Goal: Task Accomplishment & Management: Manage account settings

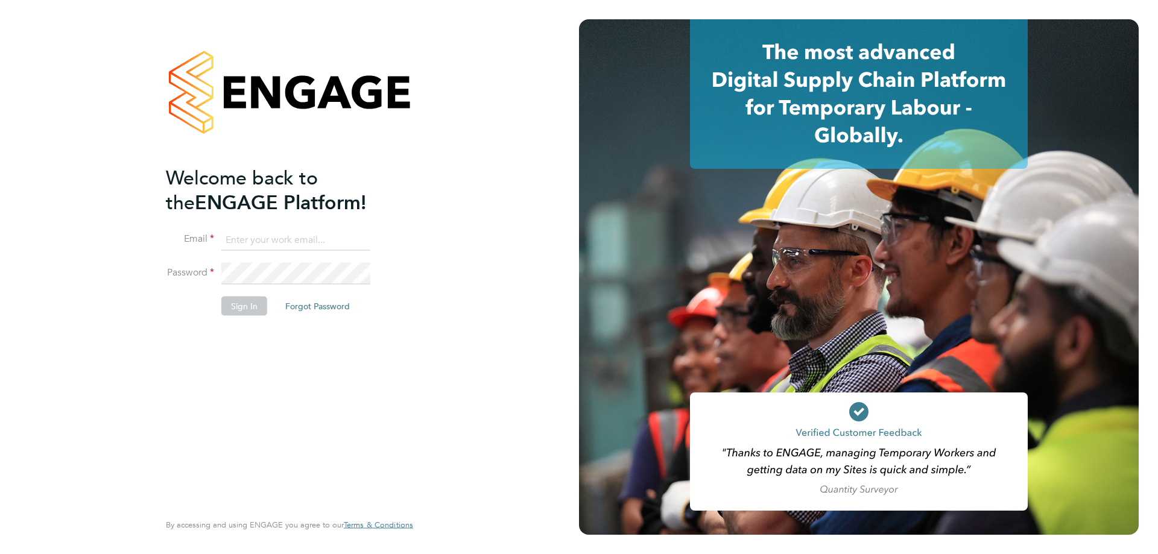
type input "Daniel.Johnson@hmsworks.co.uk"
click at [244, 303] on button "Sign In" at bounding box center [244, 305] width 46 height 19
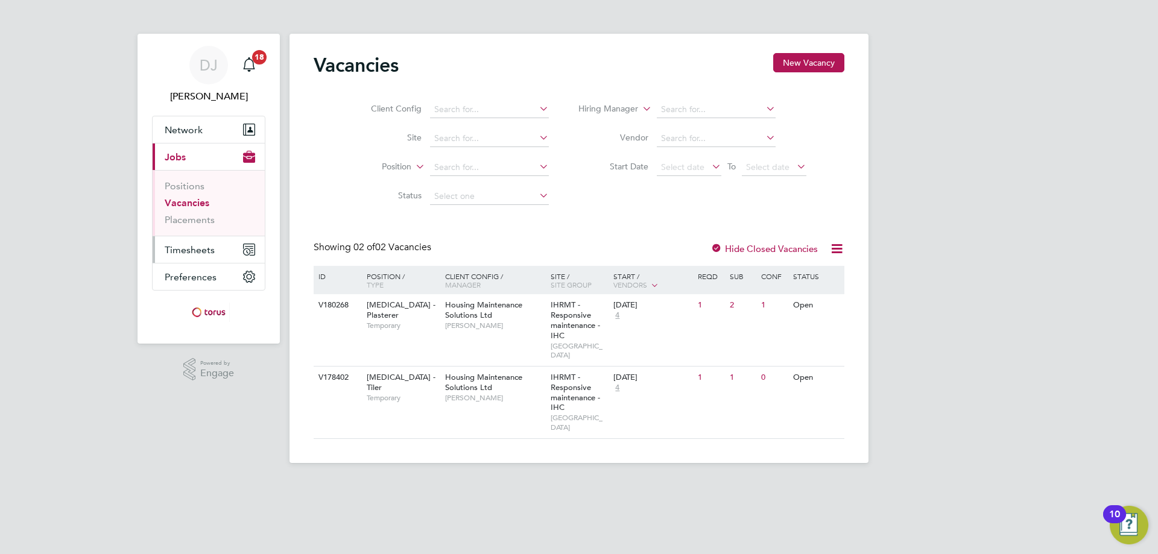
click at [195, 251] on span "Timesheets" at bounding box center [190, 249] width 50 height 11
click at [191, 247] on span "Timesheets" at bounding box center [190, 249] width 50 height 11
click at [473, 326] on span "[PERSON_NAME]" at bounding box center [495, 326] width 100 height 10
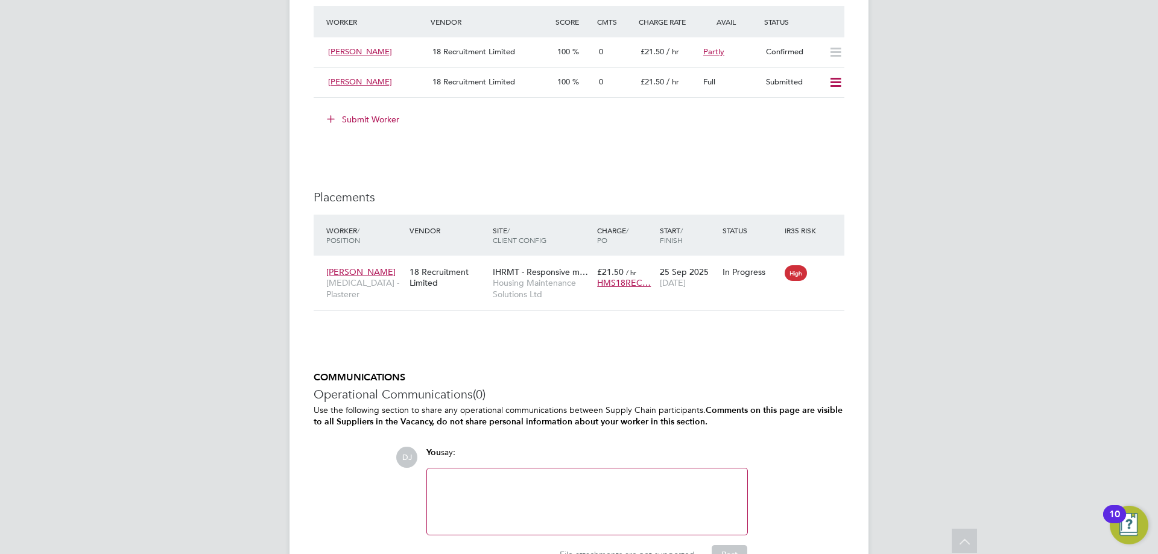
scroll to position [1025, 0]
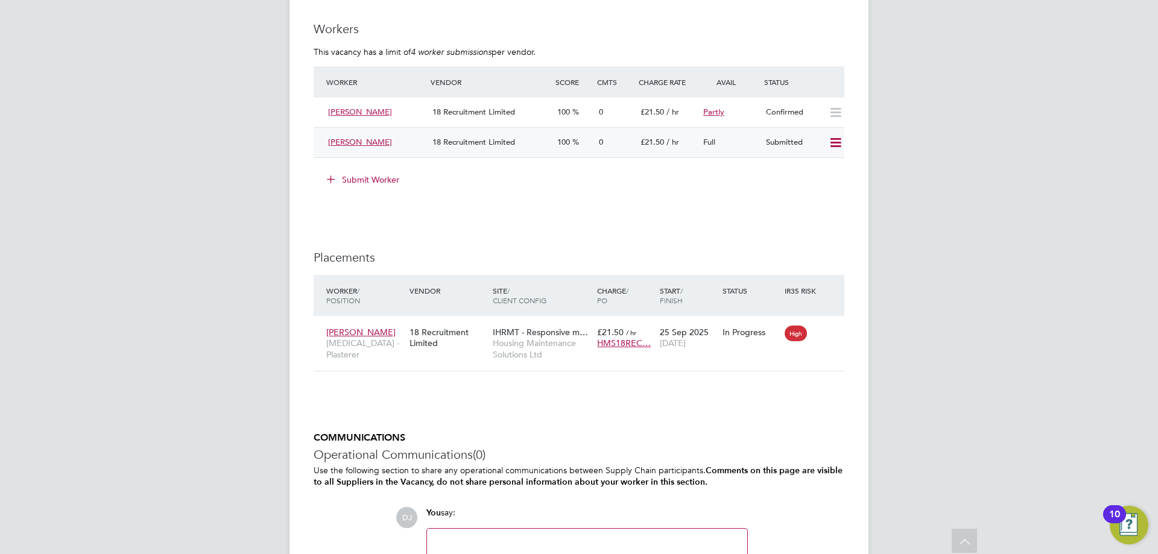
click at [835, 147] on icon at bounding box center [835, 143] width 15 height 10
click at [815, 168] on li "Offer" at bounding box center [819, 168] width 42 height 17
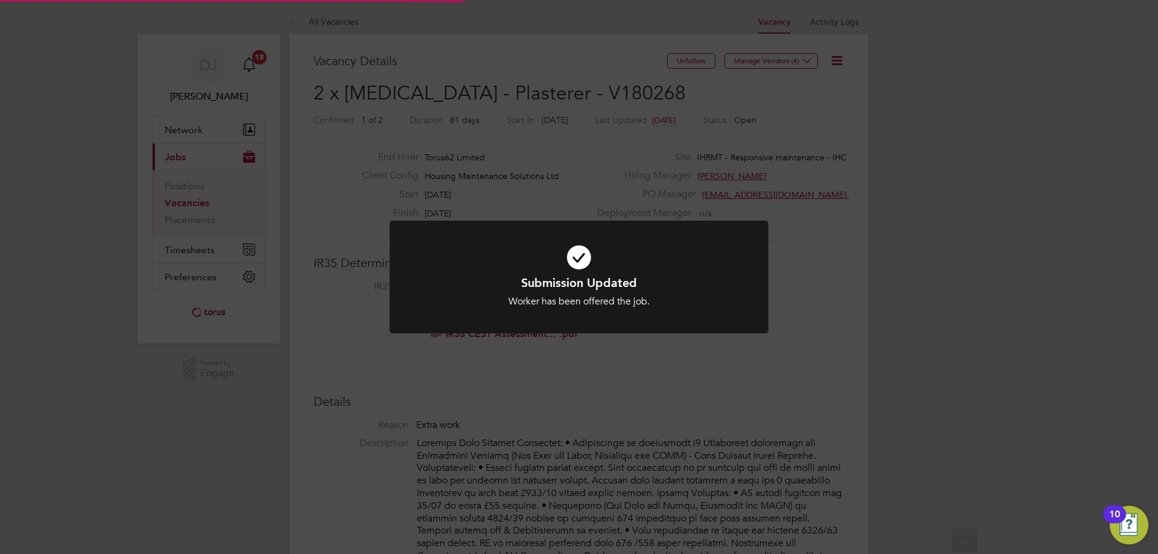
scroll to position [36, 84]
click at [752, 399] on div "Submission Updated Worker has been offered the job. Cancel Okay" at bounding box center [579, 277] width 1158 height 554
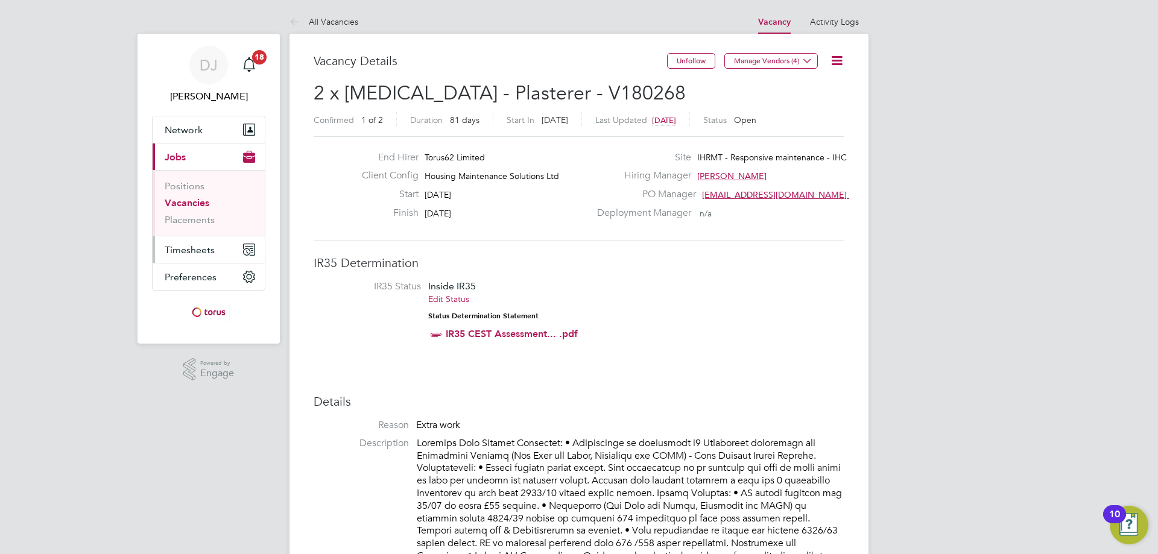
click at [199, 248] on span "Timesheets" at bounding box center [190, 249] width 50 height 11
drag, startPoint x: 200, startPoint y: 251, endPoint x: 407, endPoint y: 303, distance: 213.1
click at [200, 251] on span "Timesheets" at bounding box center [190, 249] width 50 height 11
click at [195, 247] on span "Timesheets" at bounding box center [190, 249] width 50 height 11
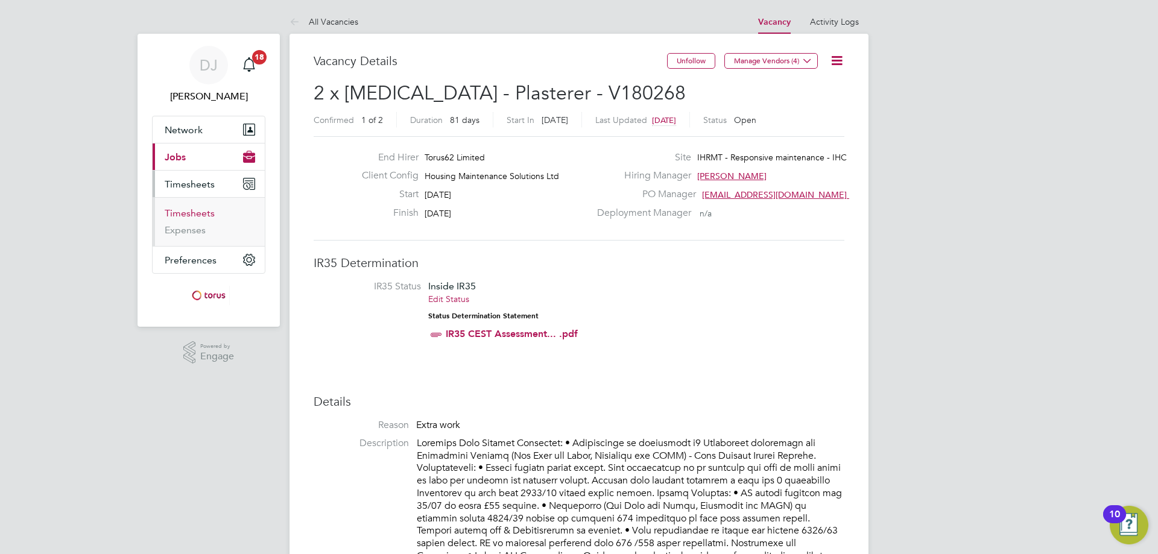
click at [193, 212] on link "Timesheets" at bounding box center [190, 212] width 50 height 11
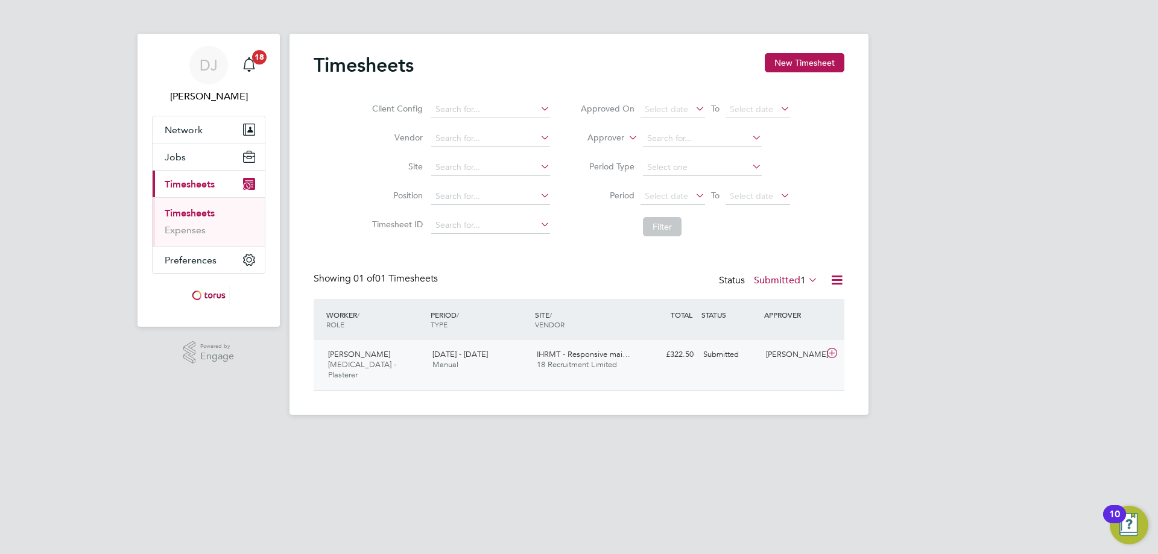
click at [551, 363] on span "18 Recruitment Limited" at bounding box center [577, 364] width 80 height 10
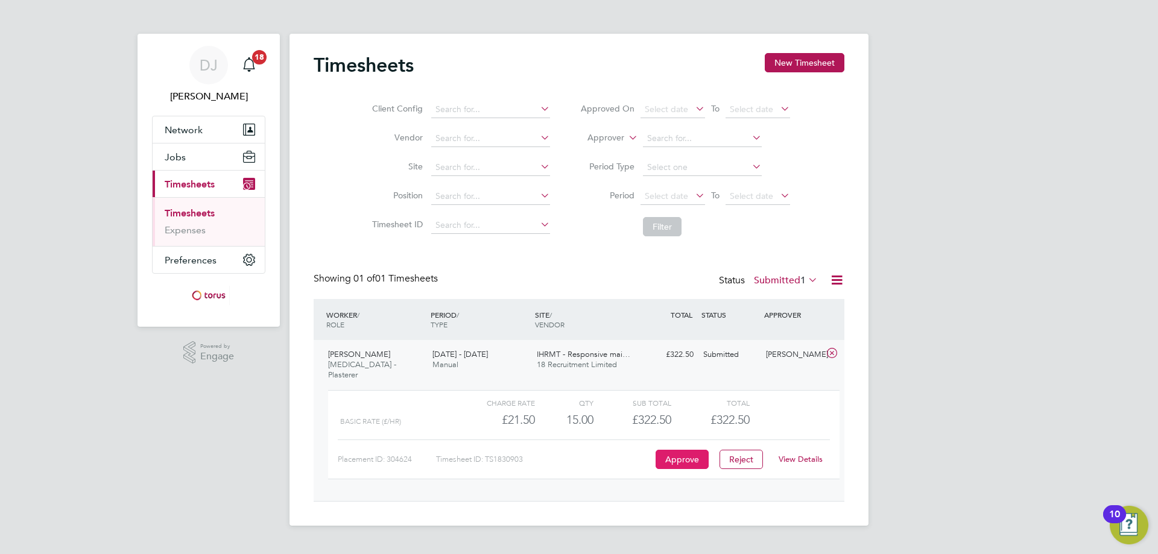
click at [678, 452] on button "Approve" at bounding box center [682, 459] width 53 height 19
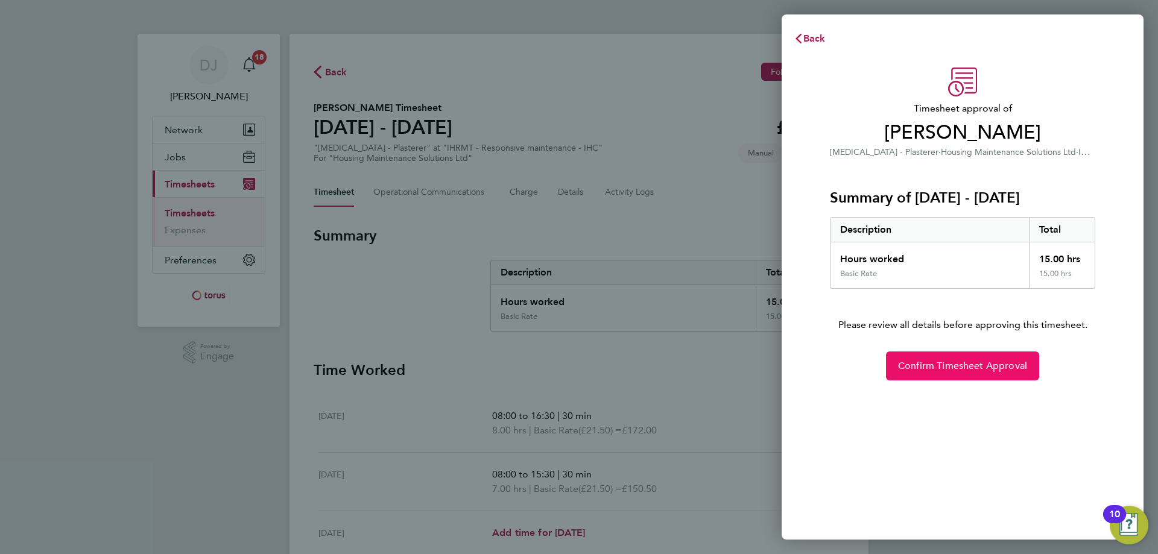
click at [950, 370] on span "Confirm Timesheet Approval" at bounding box center [962, 366] width 129 height 12
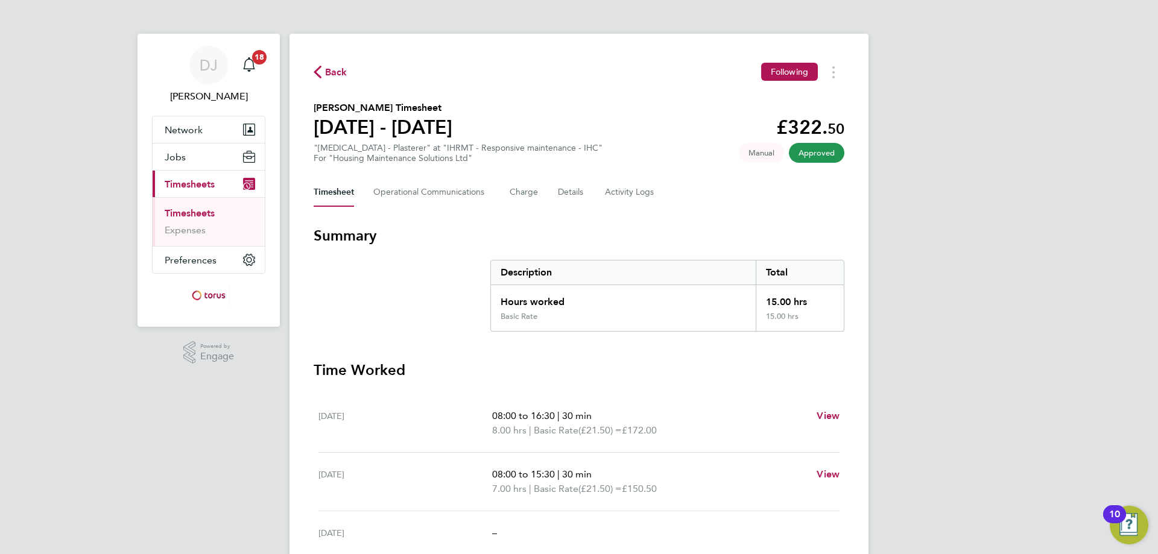
click at [331, 71] on span "Back" at bounding box center [336, 72] width 22 height 14
